Goal: Task Accomplishment & Management: Complete application form

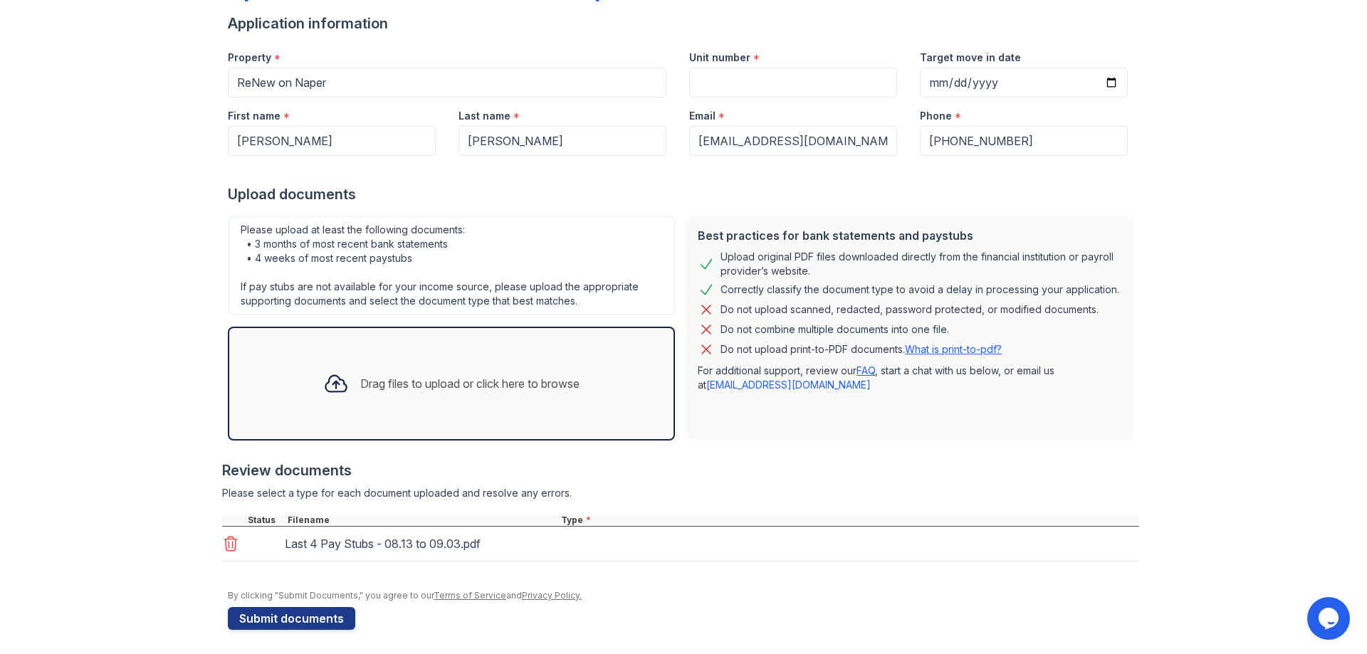
scroll to position [110, 0]
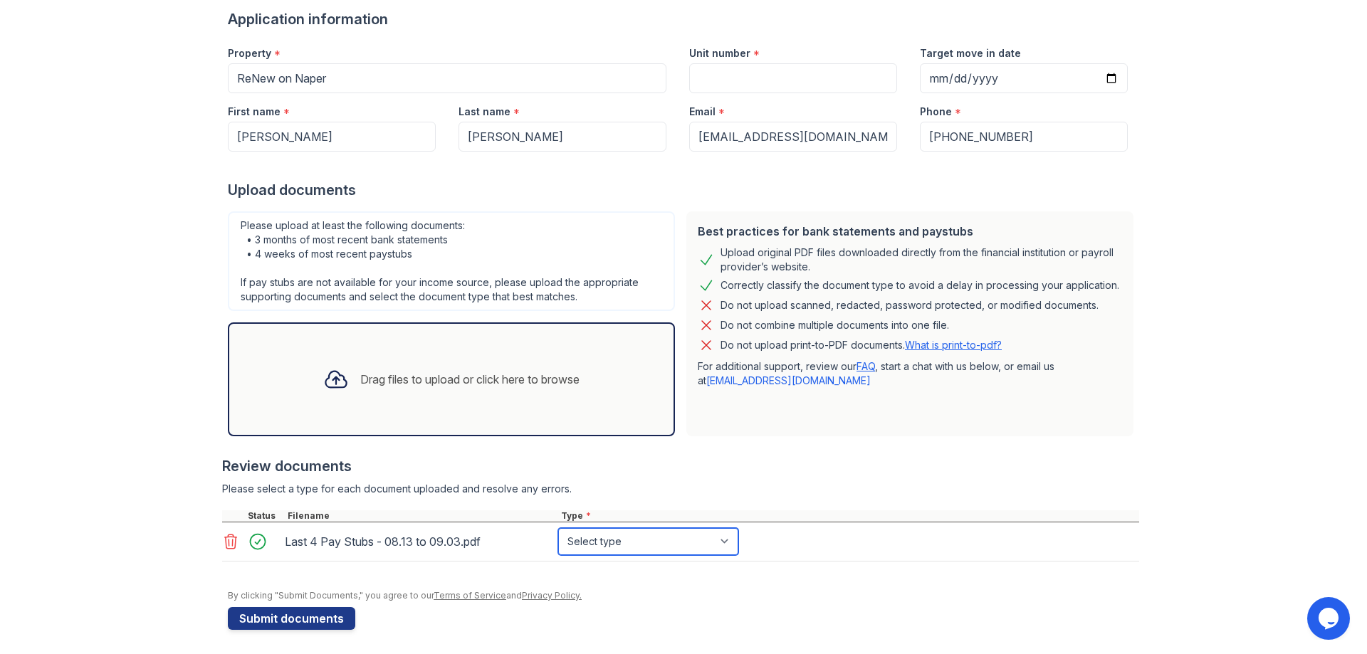
click at [725, 541] on select "Select type Paystub Bank Statement Offer Letter Tax Documents Benefit Award Let…" at bounding box center [648, 541] width 180 height 27
select select "paystub"
click at [558, 528] on select "Select type Paystub Bank Statement Offer Letter Tax Documents Benefit Award Let…" at bounding box center [648, 541] width 180 height 27
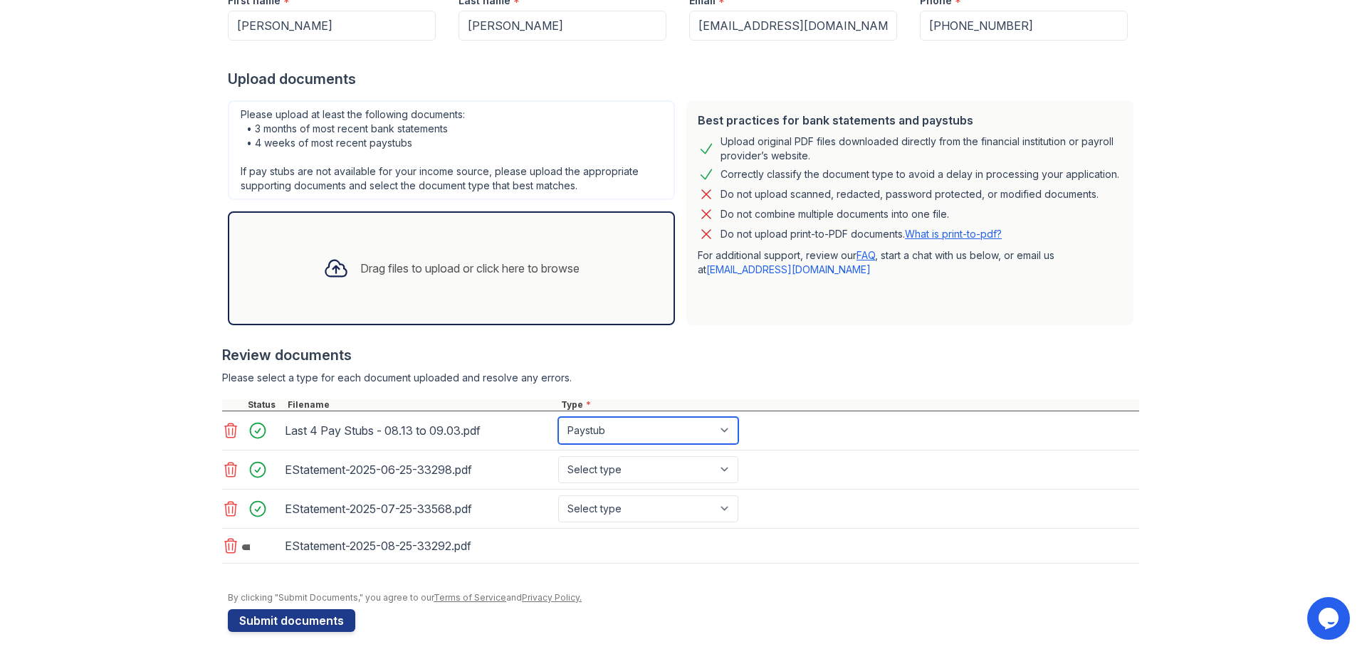
scroll to position [228, 0]
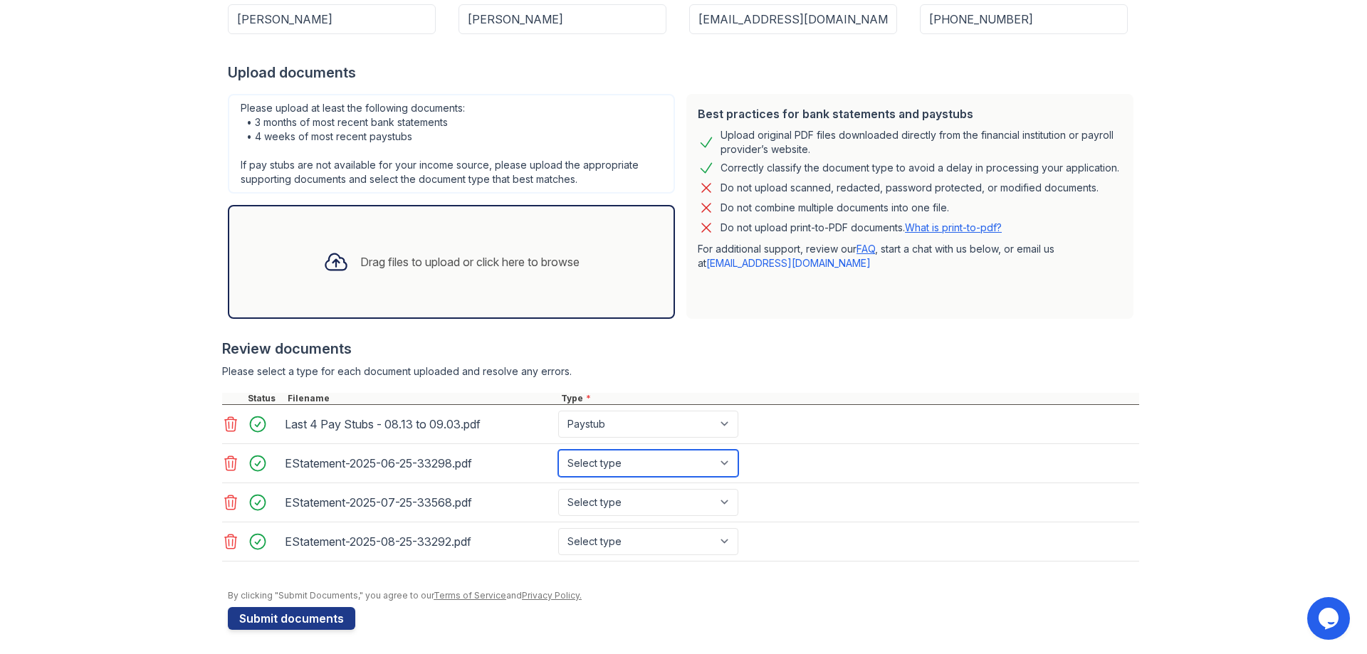
click at [721, 465] on select "Select type Paystub Bank Statement Offer Letter Tax Documents Benefit Award Let…" at bounding box center [648, 463] width 180 height 27
select select "bank_statement"
click at [558, 450] on select "Select type Paystub Bank Statement Offer Letter Tax Documents Benefit Award Let…" at bounding box center [648, 463] width 180 height 27
click at [719, 497] on select "Select type Paystub Bank Statement Offer Letter Tax Documents Benefit Award Let…" at bounding box center [648, 502] width 180 height 27
select select "bank_statement"
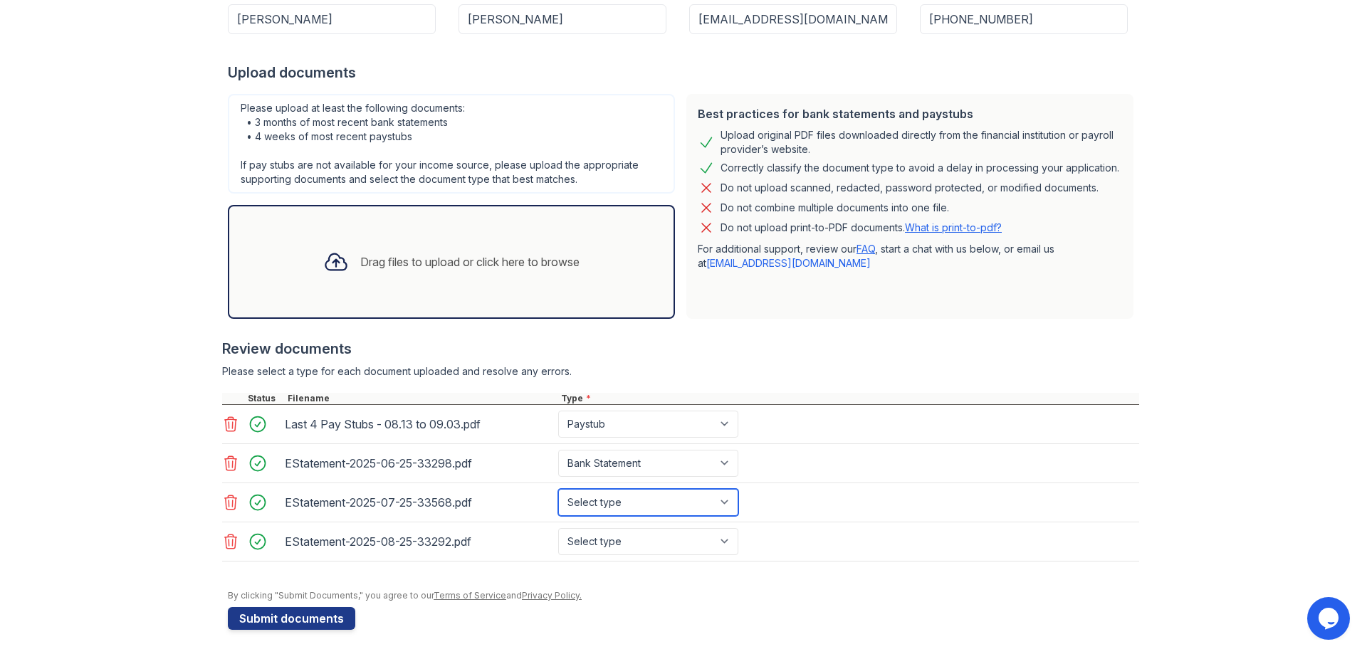
click at [558, 489] on select "Select type Paystub Bank Statement Offer Letter Tax Documents Benefit Award Let…" at bounding box center [648, 502] width 180 height 27
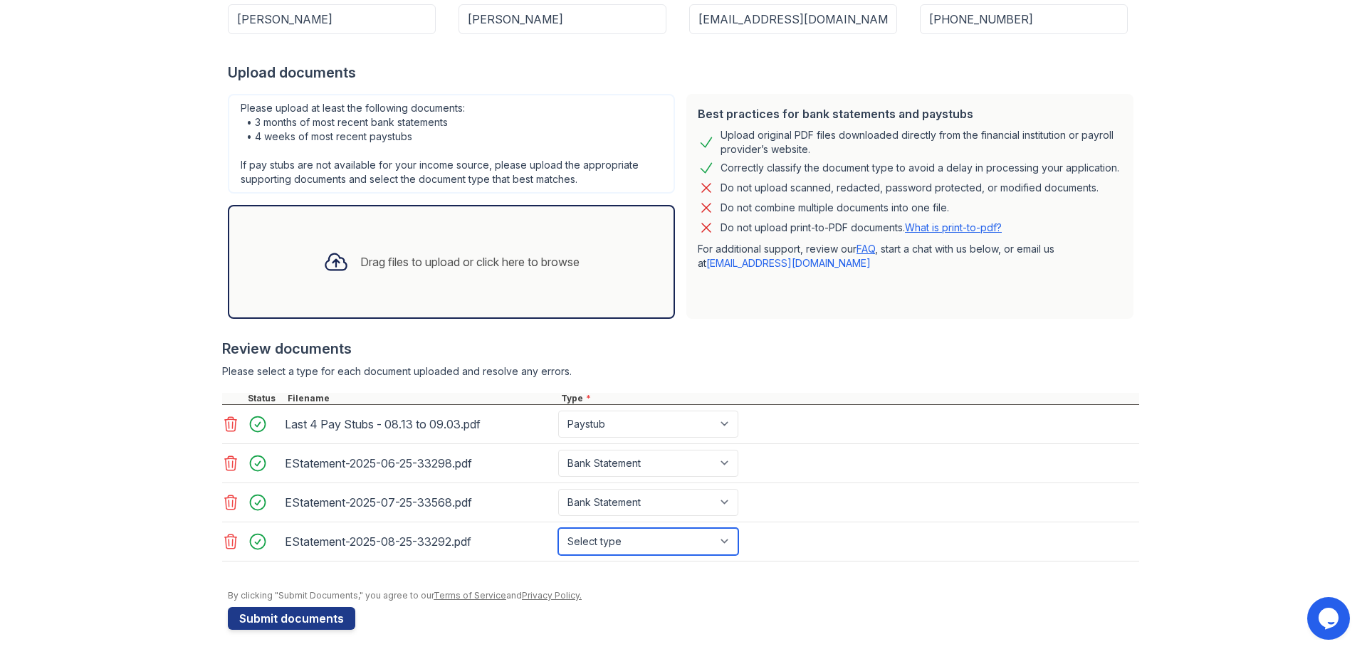
click at [718, 548] on select "Select type Paystub Bank Statement Offer Letter Tax Documents Benefit Award Let…" at bounding box center [648, 541] width 180 height 27
select select "bank_statement"
click at [558, 528] on select "Select type Paystub Bank Statement Offer Letter Tax Documents Benefit Award Let…" at bounding box center [648, 541] width 180 height 27
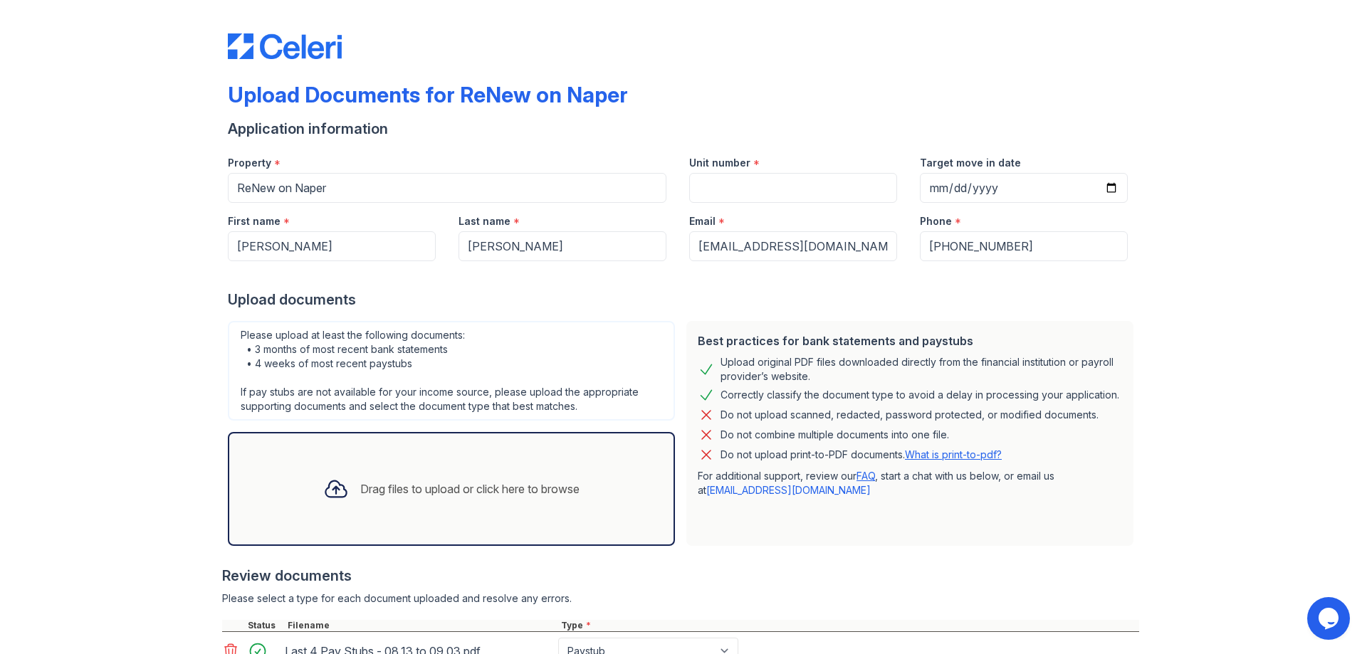
scroll to position [0, 0]
drag, startPoint x: 1029, startPoint y: 252, endPoint x: 877, endPoint y: 265, distance: 152.9
click at [877, 265] on form "Application information Property * ReNew on Naper Unit number * Target move in …" at bounding box center [683, 489] width 911 height 738
type input "7736825937"
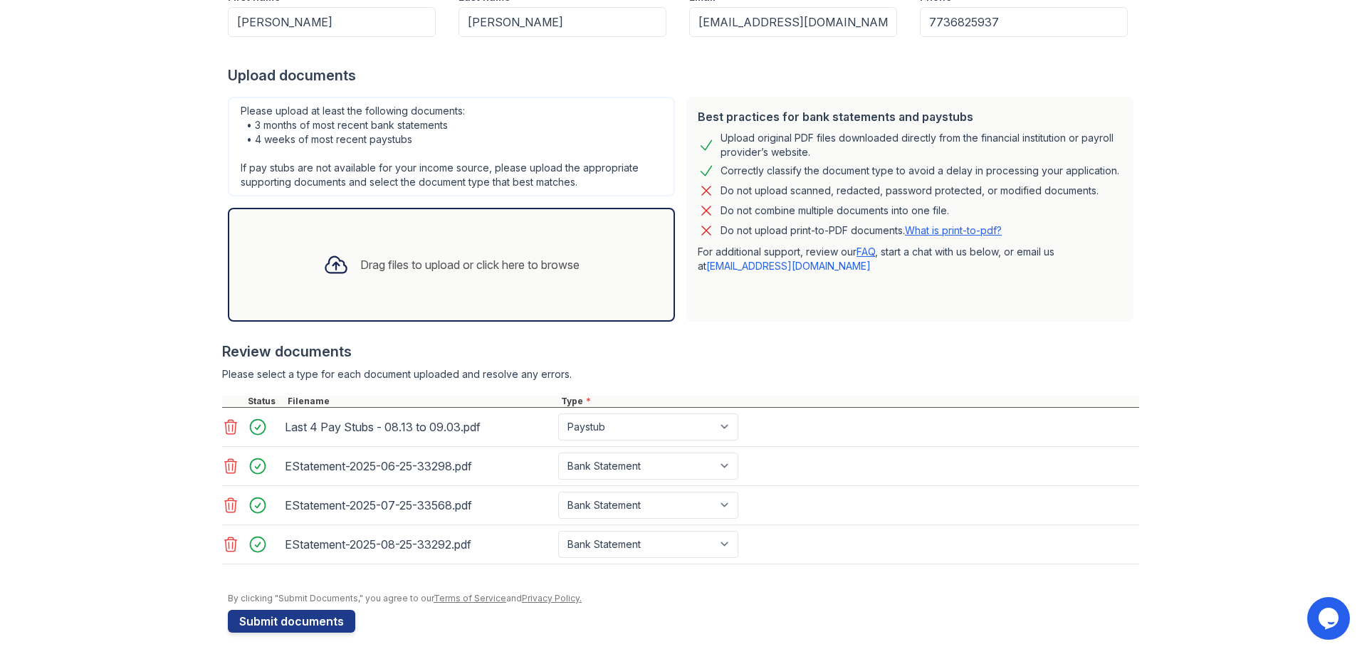
scroll to position [232, 0]
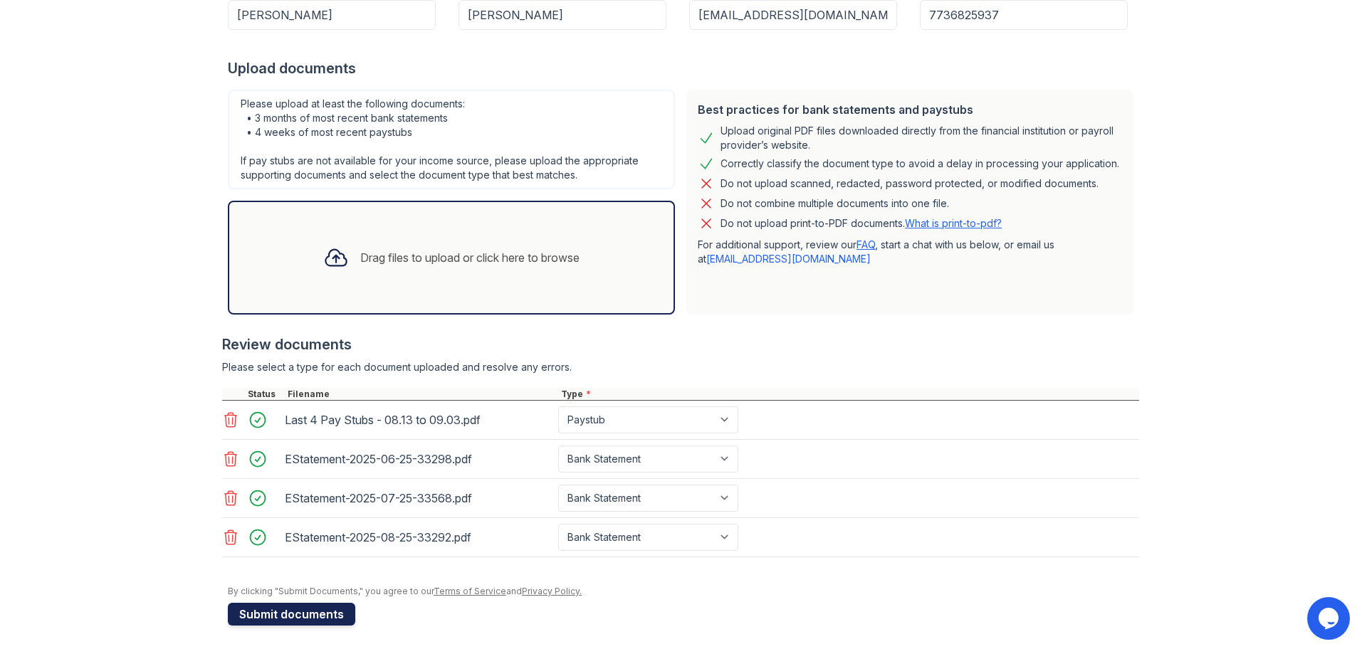
click at [281, 619] on button "Submit documents" at bounding box center [291, 614] width 127 height 23
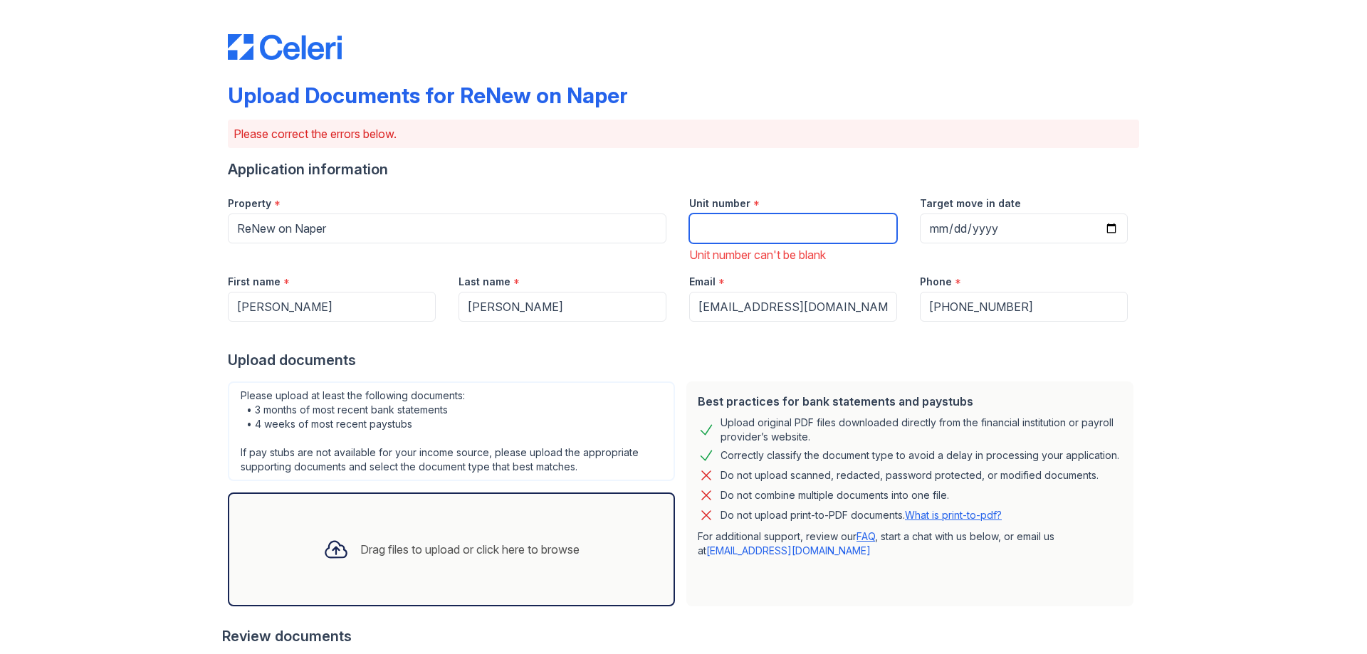
click at [786, 230] on input "Unit number" at bounding box center [793, 229] width 208 height 30
